Goal: Task Accomplishment & Management: Complete application form

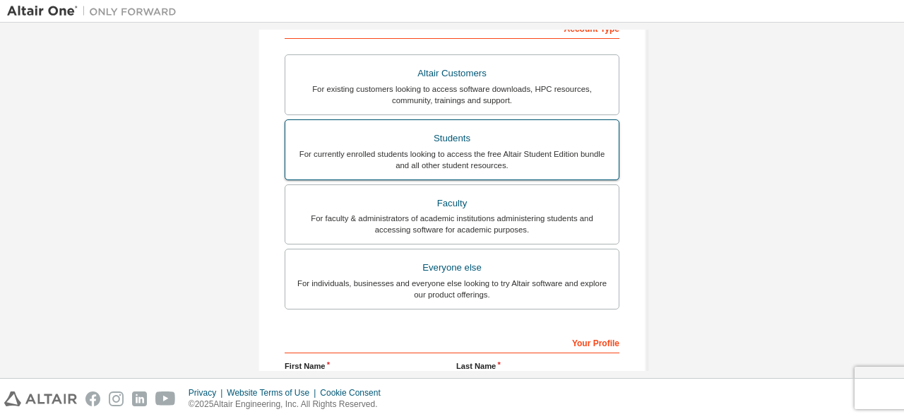
scroll to position [248, 0]
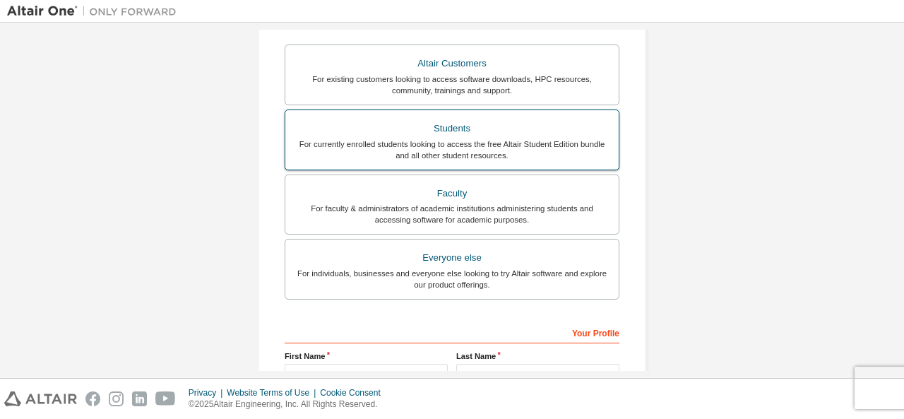
click at [404, 262] on div "Everyone else" at bounding box center [452, 258] width 316 height 20
click at [398, 129] on div "Students" at bounding box center [452, 129] width 316 height 20
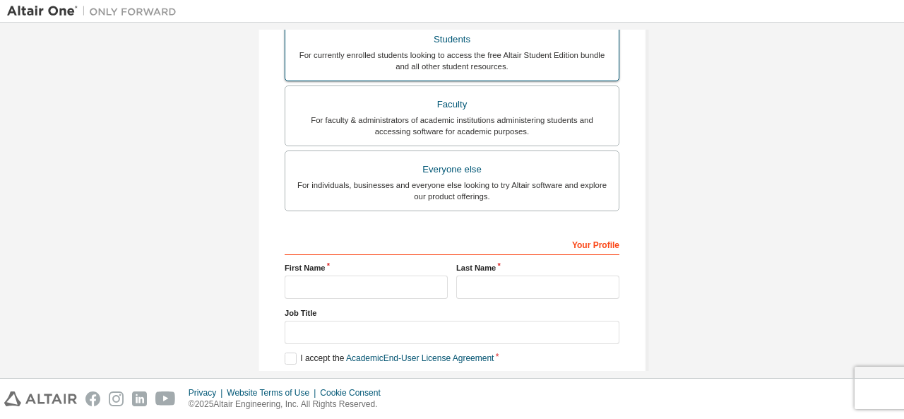
scroll to position [390, 0]
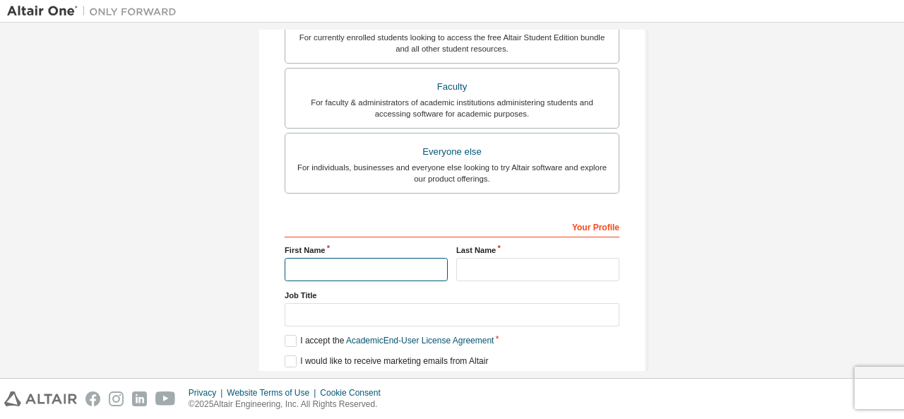
click at [343, 263] on input "text" at bounding box center [366, 269] width 163 height 23
type input "*******"
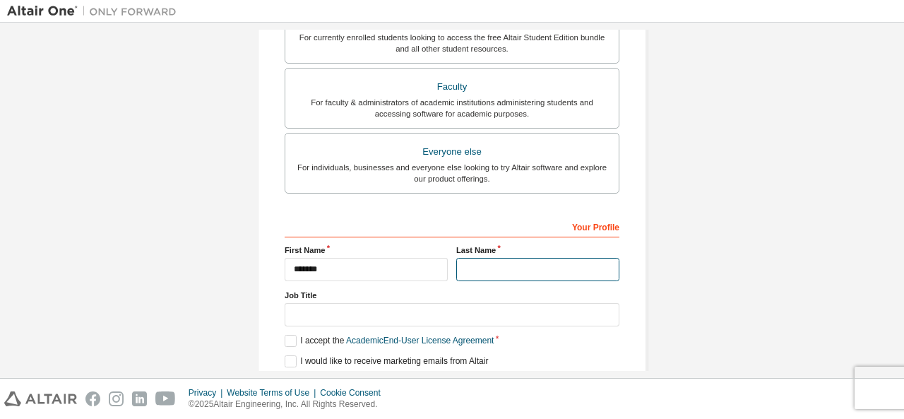
click at [484, 273] on input "text" at bounding box center [537, 269] width 163 height 23
type input "*****"
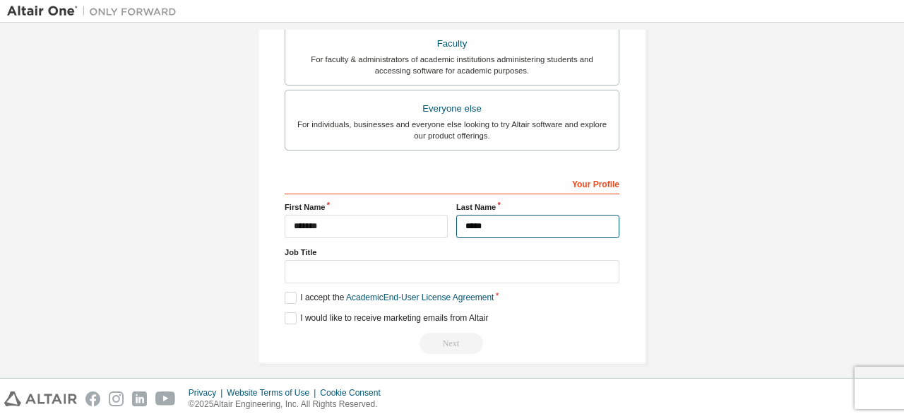
scroll to position [439, 0]
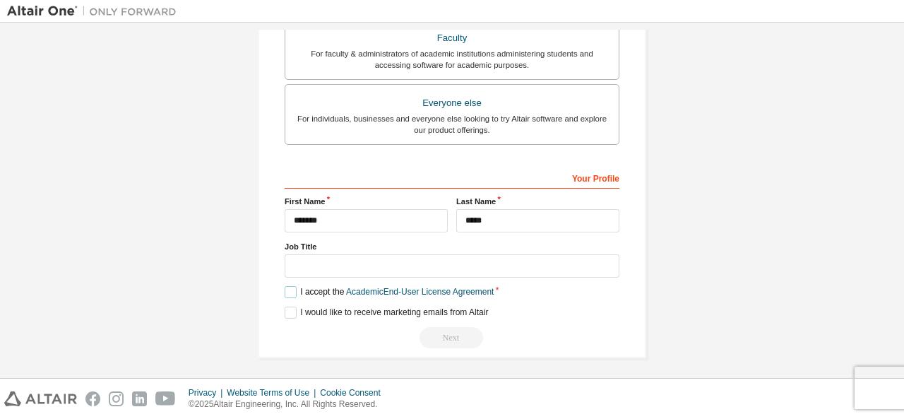
click at [293, 287] on label "I accept the Academic End-User License Agreement" at bounding box center [389, 292] width 209 height 12
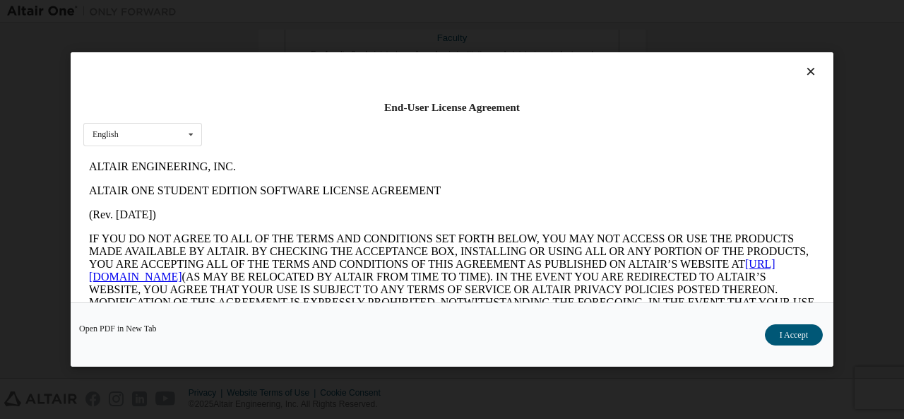
scroll to position [0, 0]
click at [813, 330] on button "I Accept" at bounding box center [794, 334] width 58 height 21
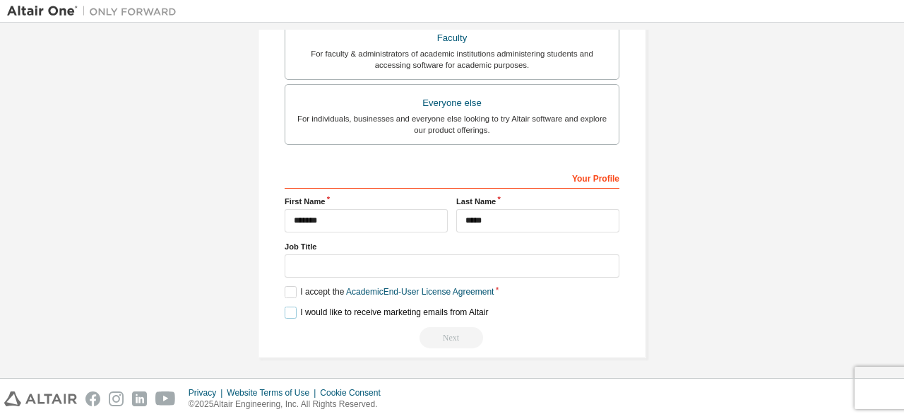
click at [288, 311] on label "I would like to receive marketing emails from Altair" at bounding box center [386, 312] width 203 height 12
click at [288, 307] on label "I would like to receive marketing emails from Altair" at bounding box center [386, 312] width 203 height 12
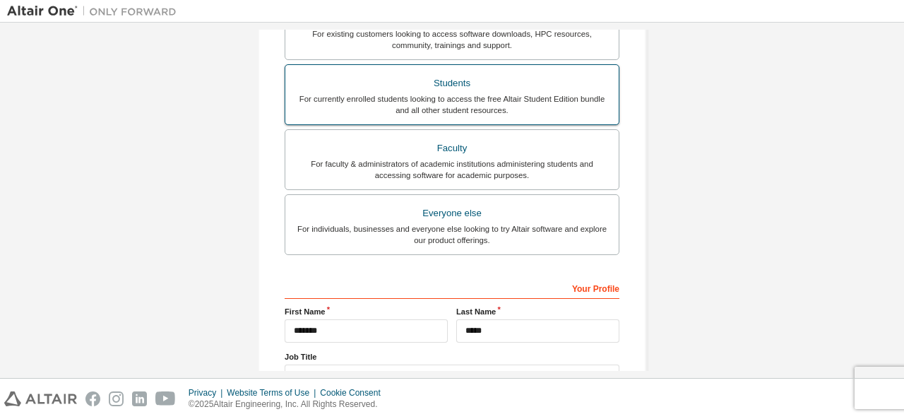
scroll to position [330, 0]
click at [424, 92] on div "For currently enrolled students looking to access the free Altair Student Editi…" at bounding box center [452, 103] width 316 height 23
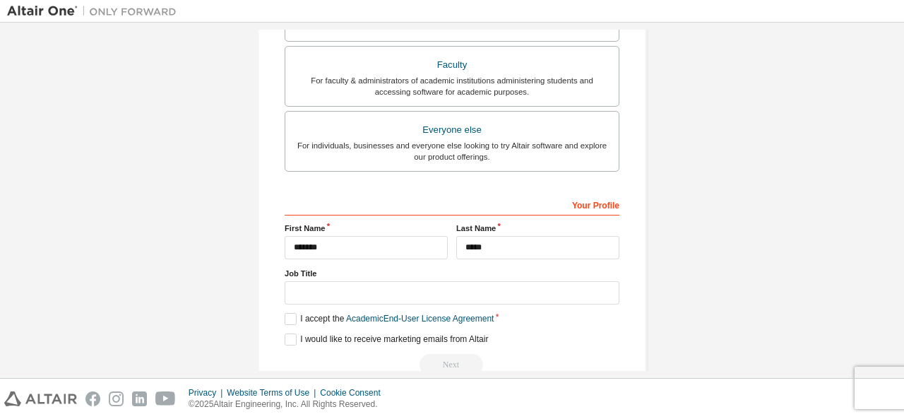
scroll to position [439, 0]
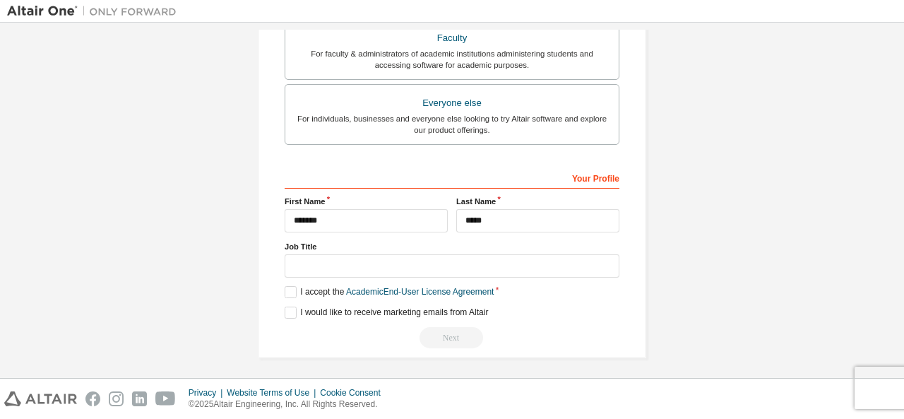
click at [455, 330] on div "Next" at bounding box center [452, 337] width 335 height 21
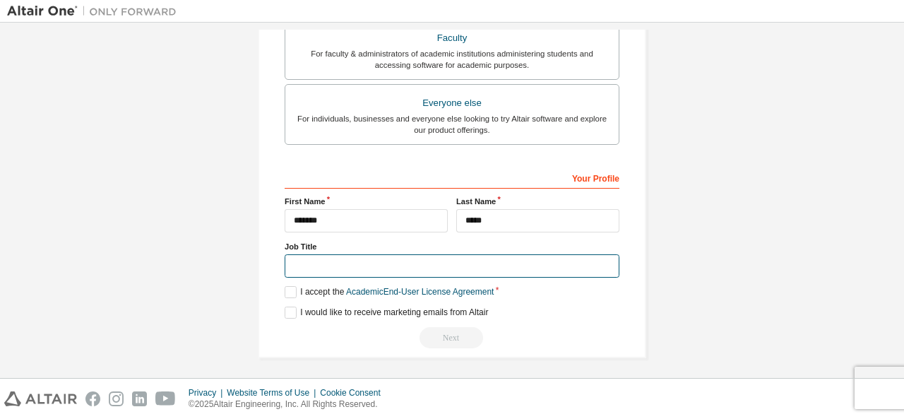
click at [364, 259] on input "text" at bounding box center [452, 265] width 335 height 23
type input "*"
type input "**********"
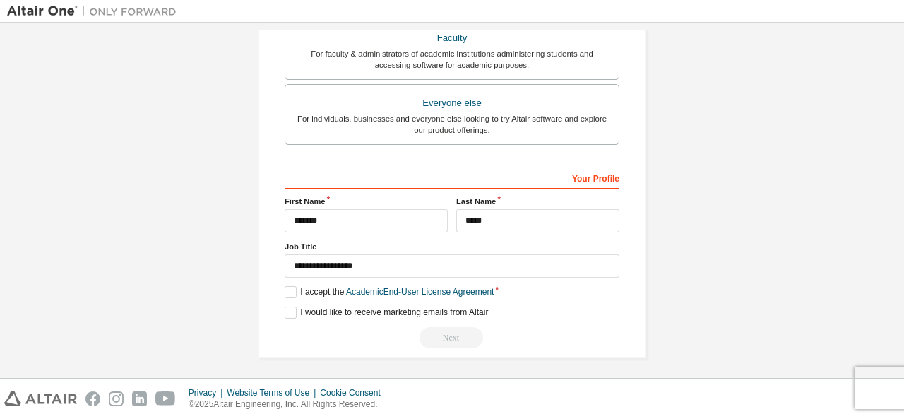
click at [546, 297] on div "**********" at bounding box center [452, 257] width 335 height 183
click at [444, 337] on div "Next" at bounding box center [452, 337] width 335 height 21
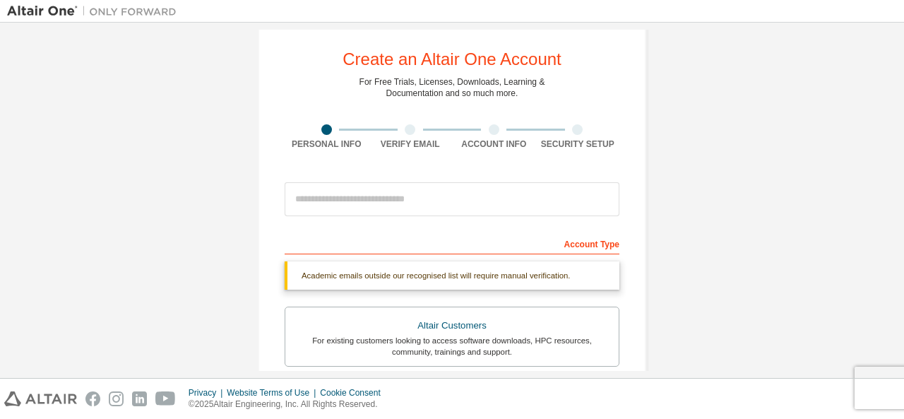
scroll to position [24, 0]
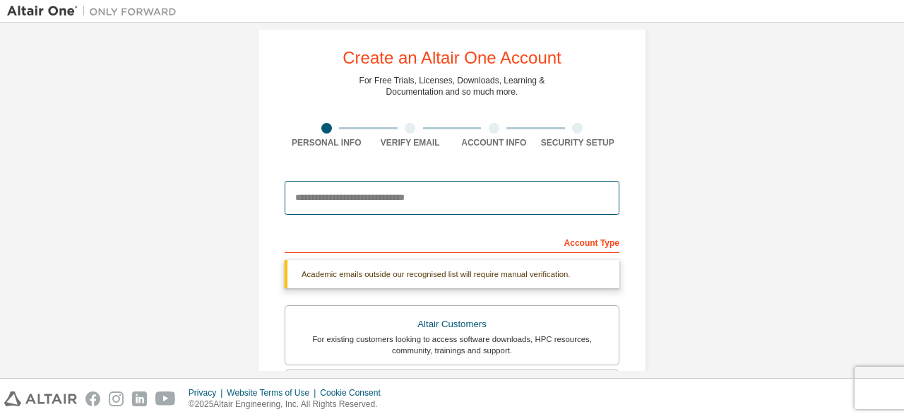
click at [388, 198] on input "email" at bounding box center [452, 198] width 335 height 34
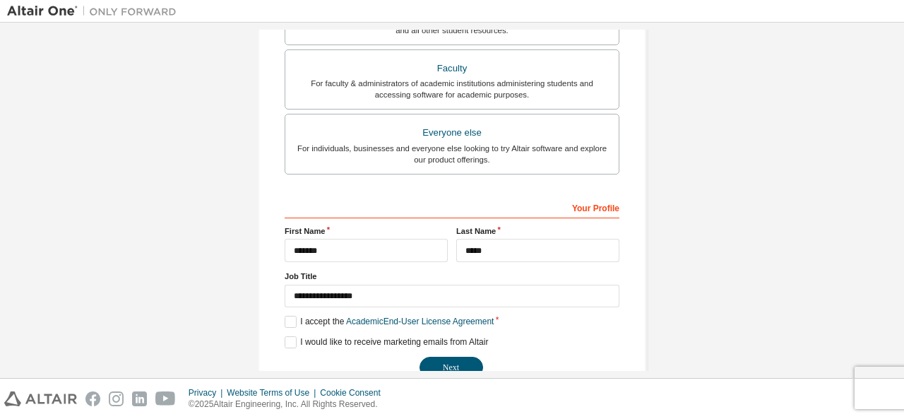
scroll to position [402, 0]
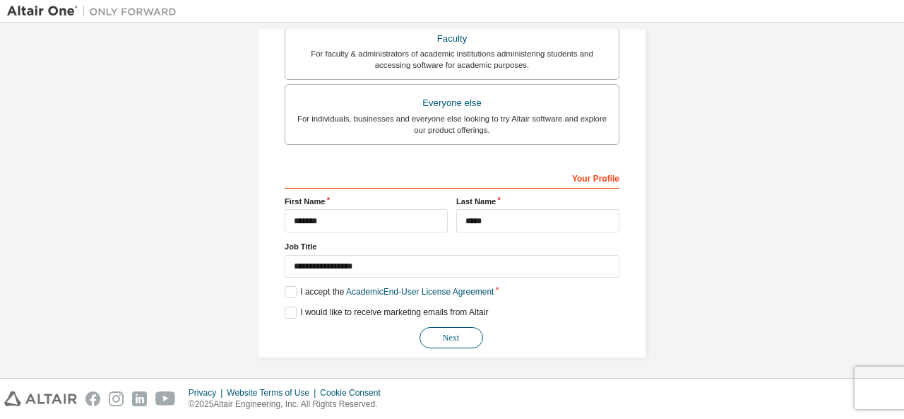
type input "**********"
click at [445, 334] on button "Next" at bounding box center [451, 337] width 64 height 21
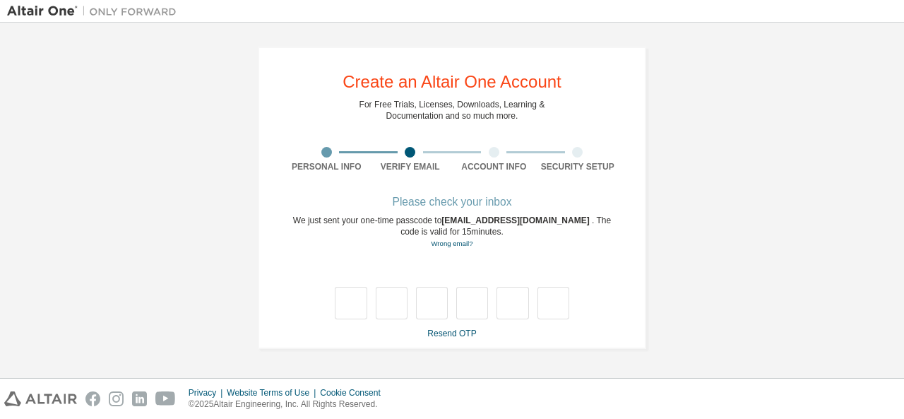
scroll to position [0, 0]
type input "*"
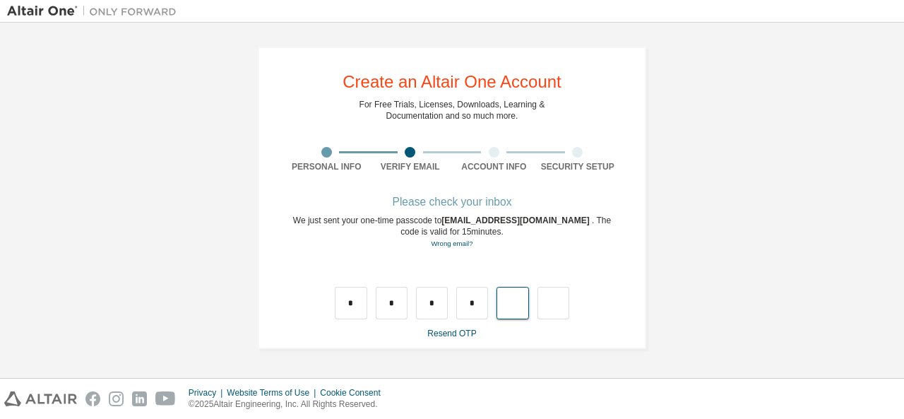
type input "*"
